Goal: Communication & Community: Answer question/provide support

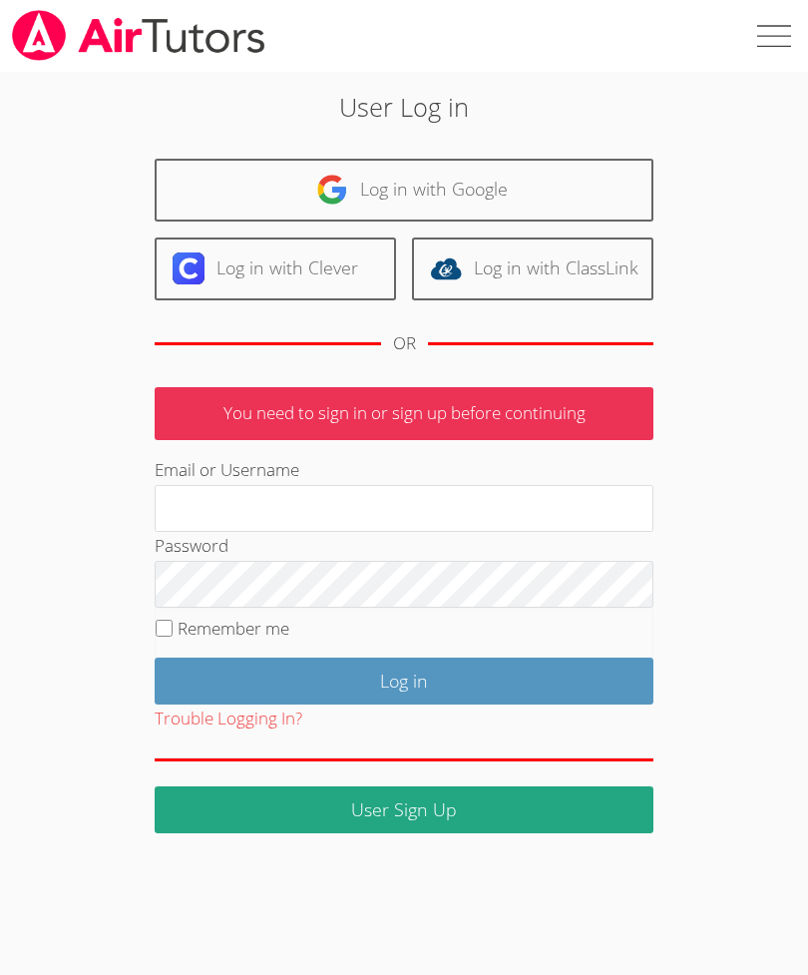
click at [190, 513] on input "Email or Username" at bounding box center [404, 509] width 499 height 48
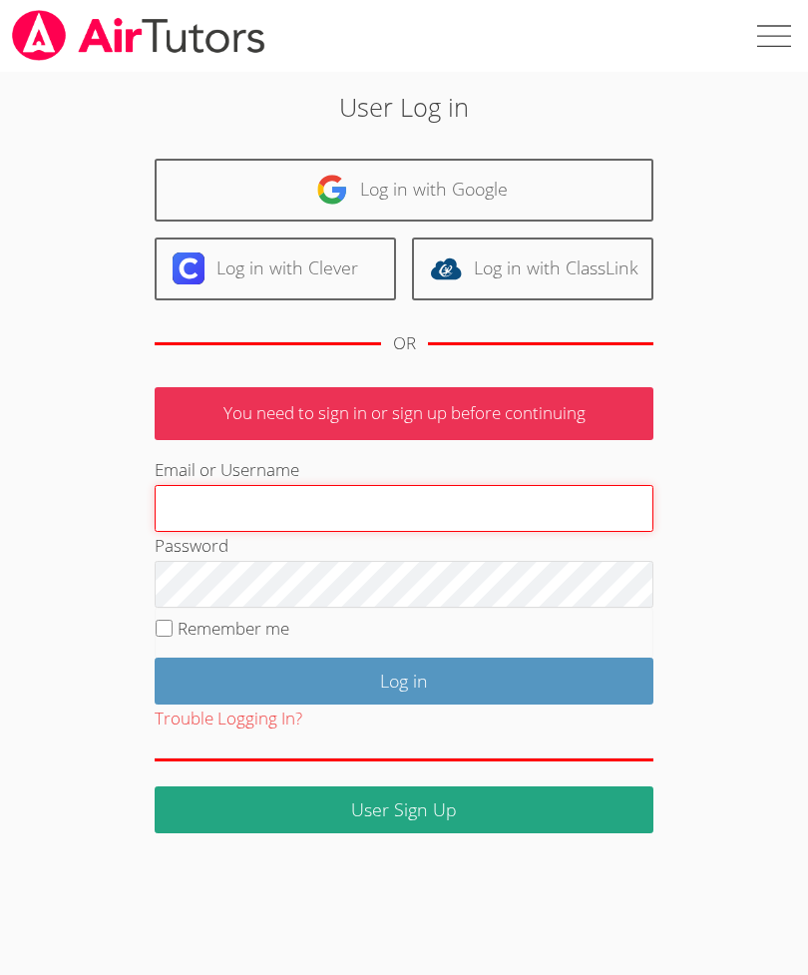
type input "KiraT"
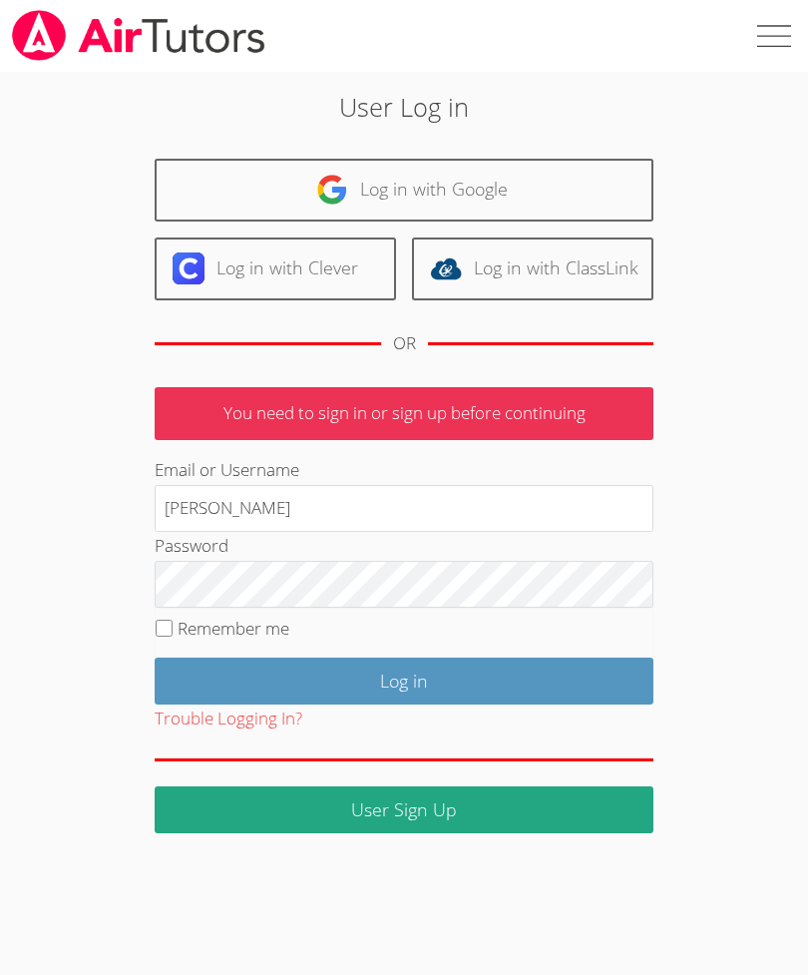
click at [404, 677] on input "Log in" at bounding box center [404, 681] width 499 height 47
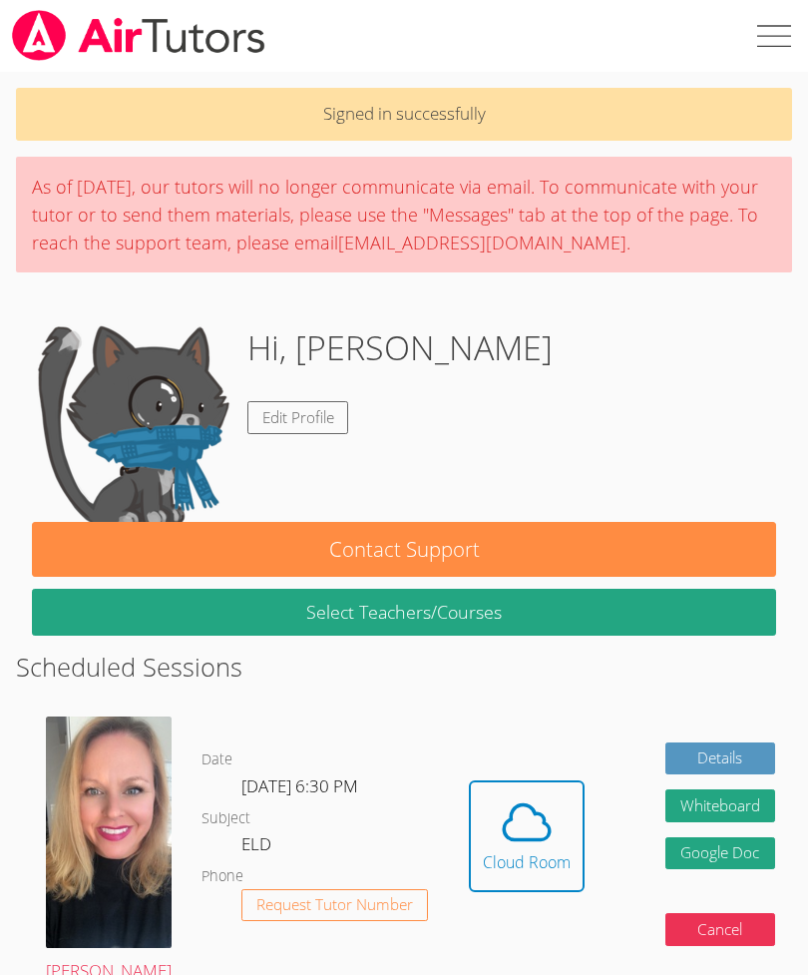
click at [503, 794] on icon at bounding box center [527, 822] width 56 height 56
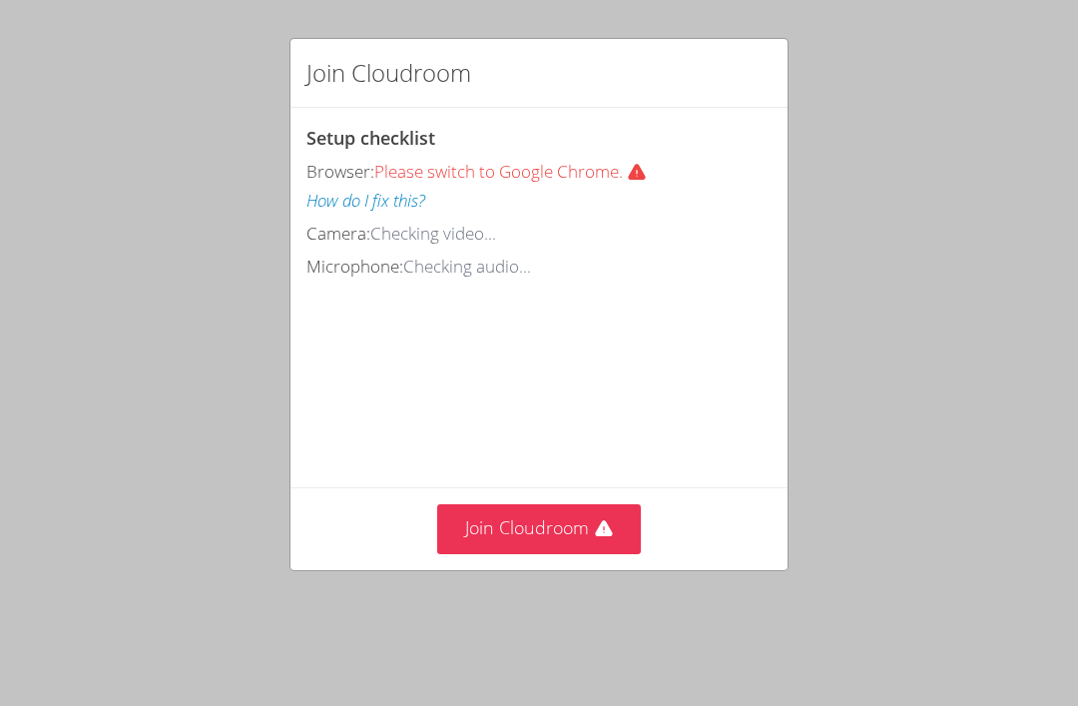
click at [500, 446] on video at bounding box center [455, 371] width 299 height 150
click at [520, 553] on button "Join Cloudroom" at bounding box center [539, 528] width 205 height 49
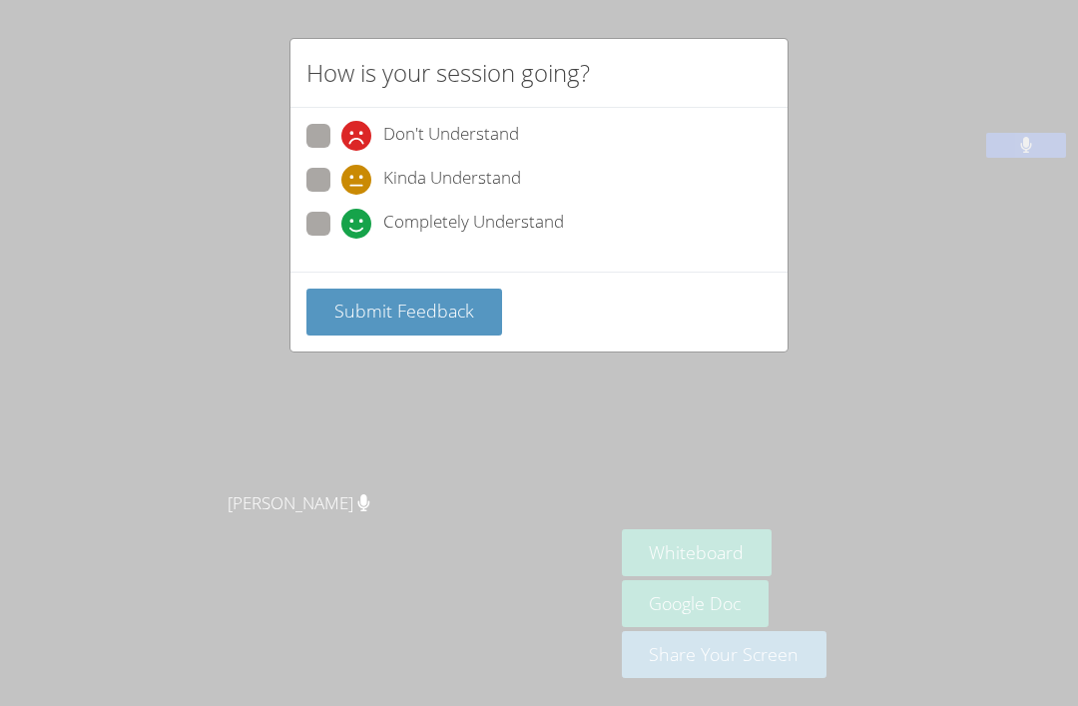
click at [403, 303] on span "Submit Feedback" at bounding box center [404, 310] width 140 height 24
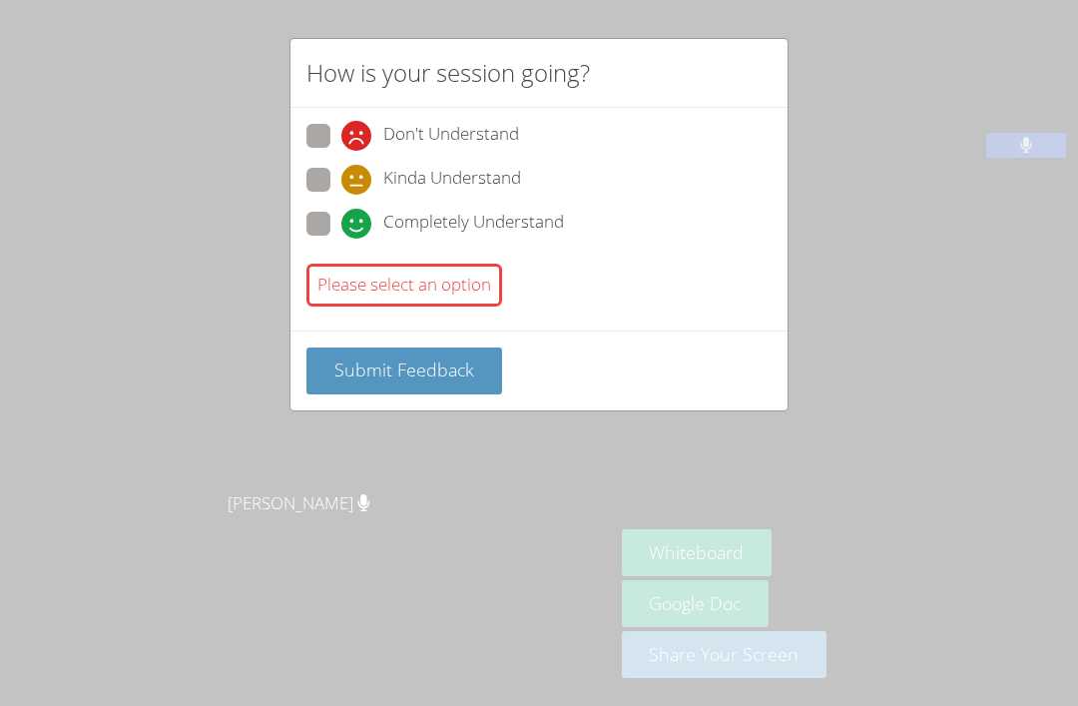
click at [432, 375] on span "Submit Feedback" at bounding box center [404, 369] width 140 height 24
click at [341, 239] on span at bounding box center [341, 239] width 0 height 0
click at [341, 222] on input "Completely Understand" at bounding box center [349, 220] width 17 height 17
radio input "true"
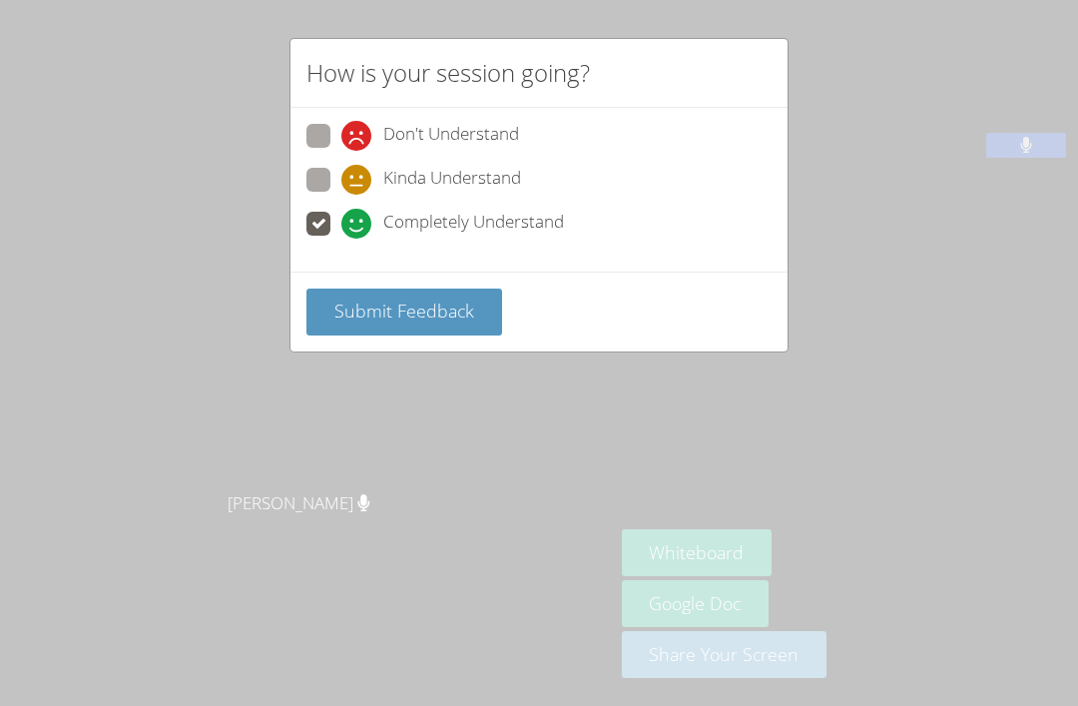
click at [457, 309] on span "Submit Feedback" at bounding box center [404, 310] width 140 height 24
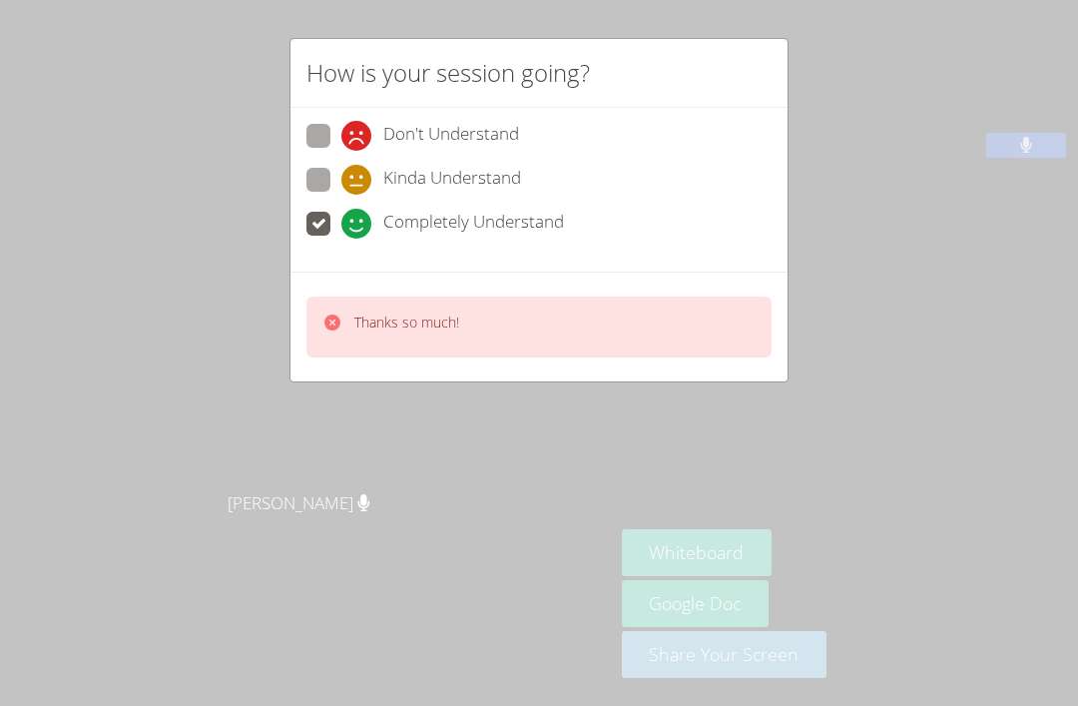
click at [399, 543] on div "How is your session going? Don't Understand Kinda Understand Completely Underst…" at bounding box center [539, 353] width 1078 height 706
click at [400, 563] on div "How is your session going? Don't Understand Kinda Understand Completely Underst…" at bounding box center [539, 353] width 1078 height 706
click at [398, 563] on div "How is your session going? Don't Understand Kinda Understand Completely Underst…" at bounding box center [539, 353] width 1078 height 706
click at [378, 509] on div "How is your session going? Don't Understand Kinda Understand Completely Underst…" at bounding box center [539, 353] width 1078 height 706
click at [380, 515] on div "How is your session going? Don't Understand Kinda Understand Completely Underst…" at bounding box center [539, 353] width 1078 height 706
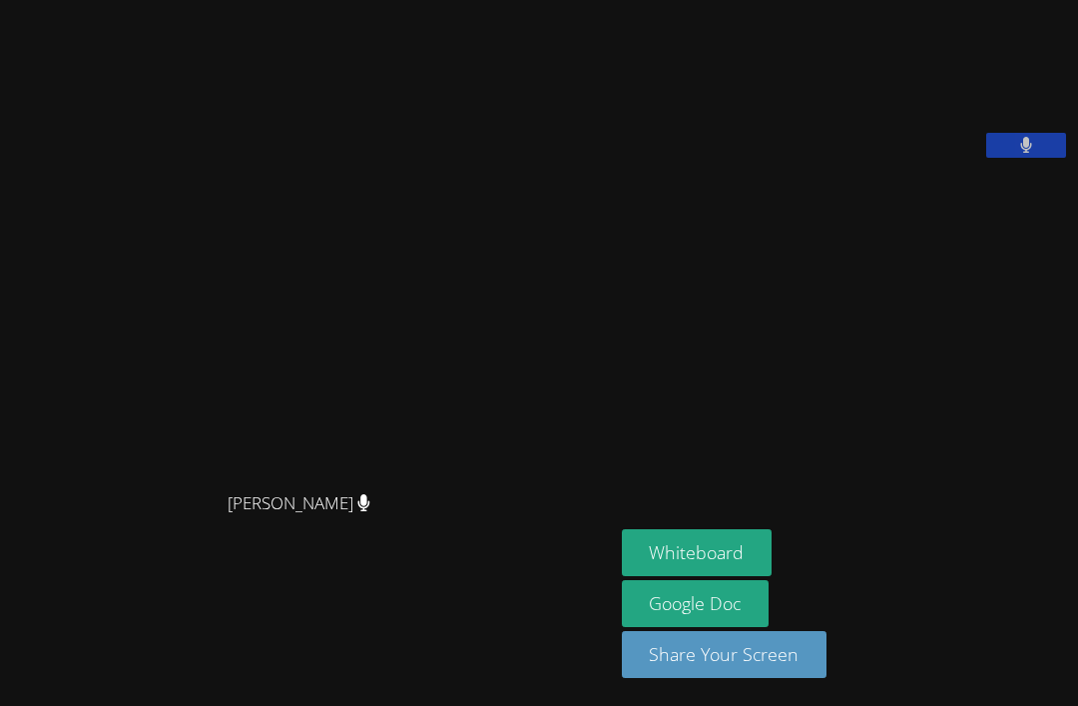
click at [380, 524] on div "[PERSON_NAME]" at bounding box center [307, 521] width 598 height 80
click at [382, 498] on div "[PERSON_NAME]" at bounding box center [307, 521] width 598 height 80
